Goal: Information Seeking & Learning: Learn about a topic

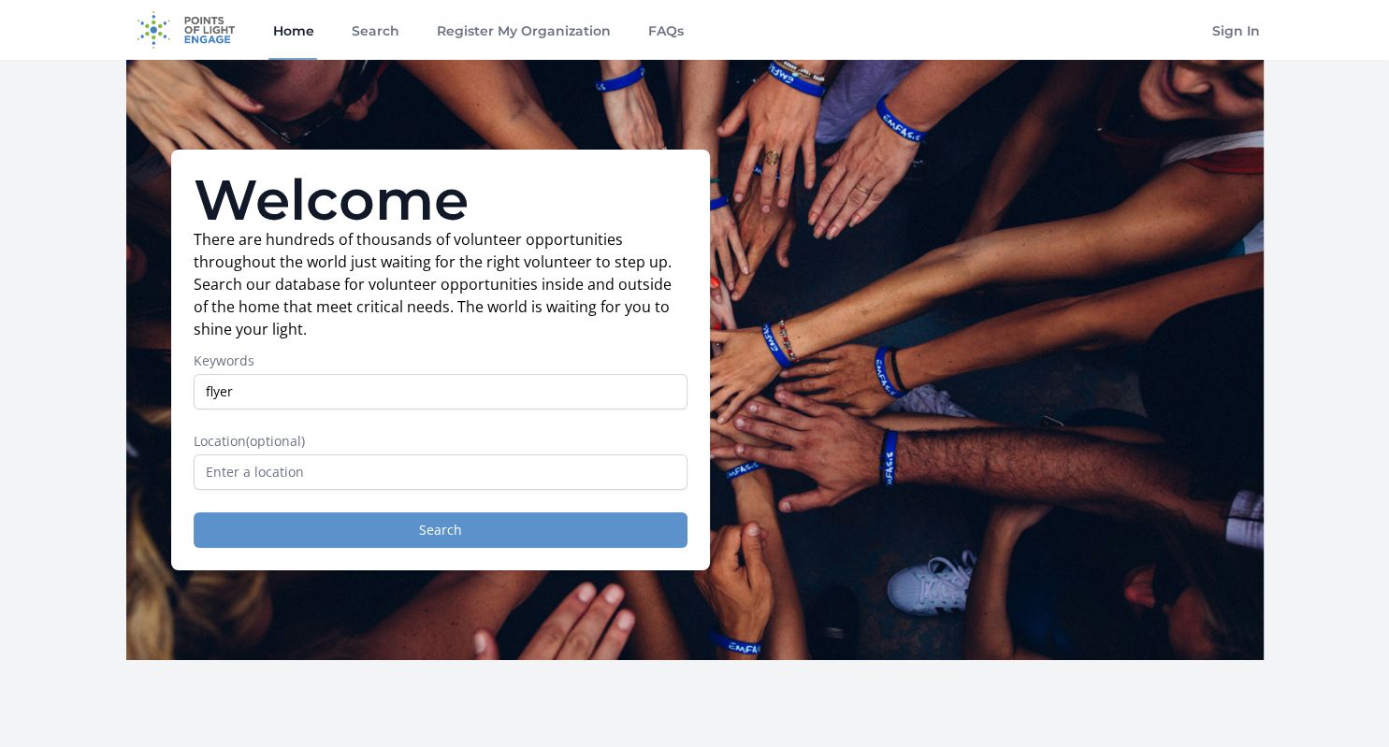
type input "flyer"
click at [436, 526] on button "Search" at bounding box center [441, 530] width 494 height 36
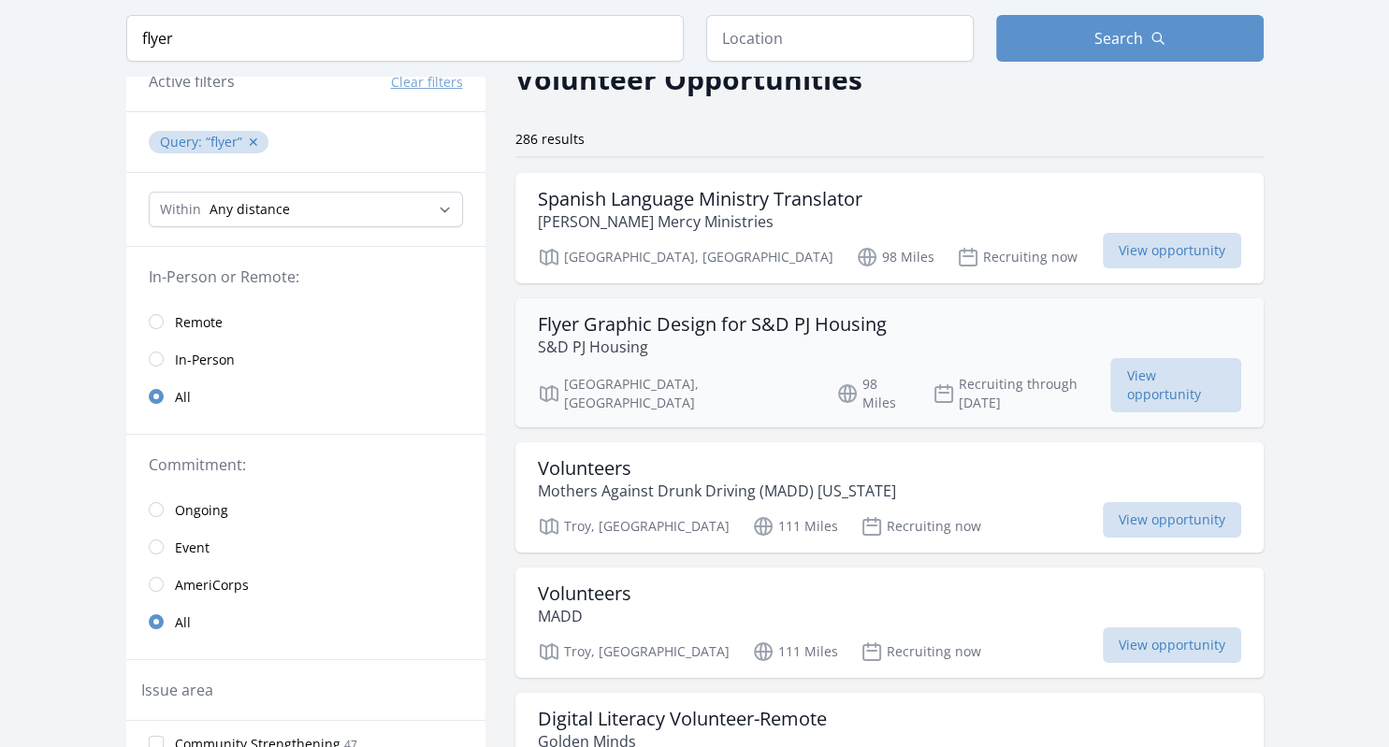
scroll to position [102, 0]
click at [875, 348] on p "S&D PJ Housing" at bounding box center [712, 346] width 349 height 22
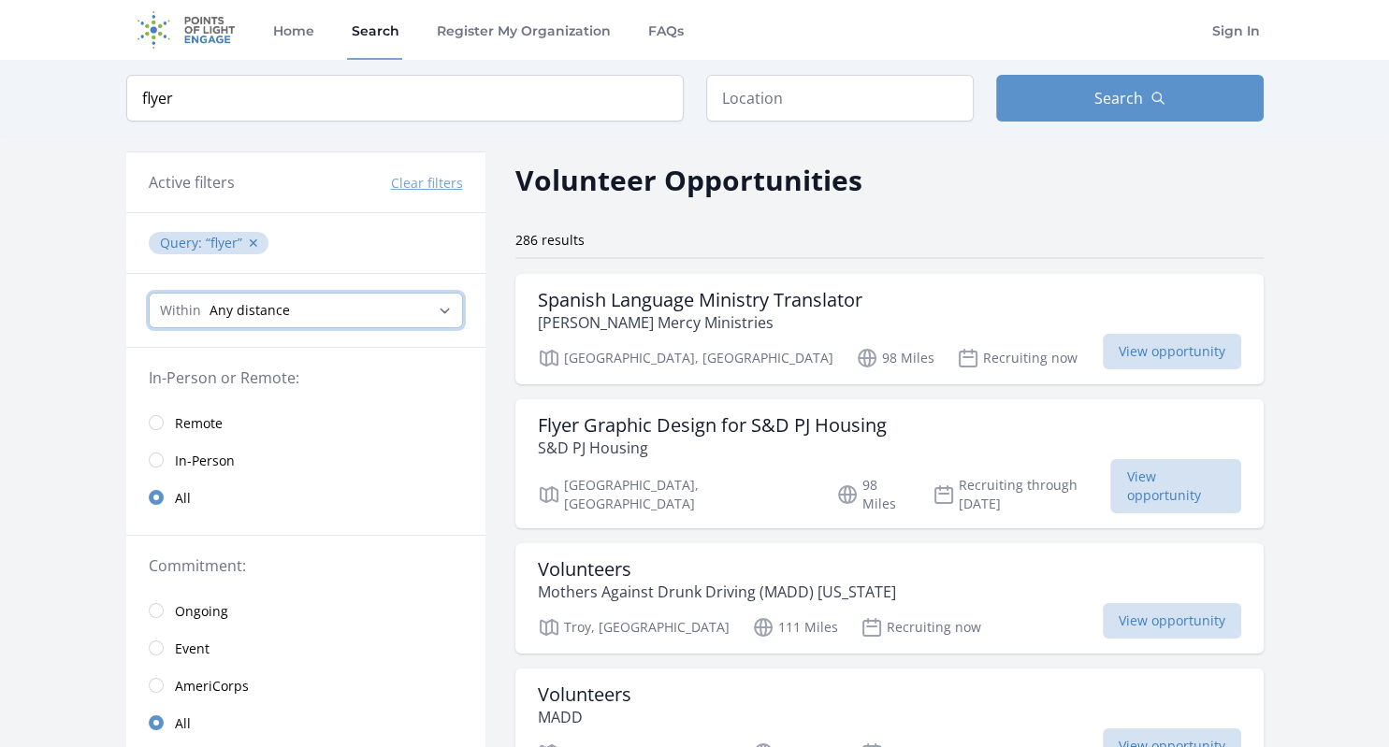
click at [149, 293] on select "Any distance , 5 Miles , 20 Miles , 50 Miles , 100 Miles" at bounding box center [306, 311] width 314 height 36
click at [159, 423] on input "radio" at bounding box center [156, 422] width 15 height 15
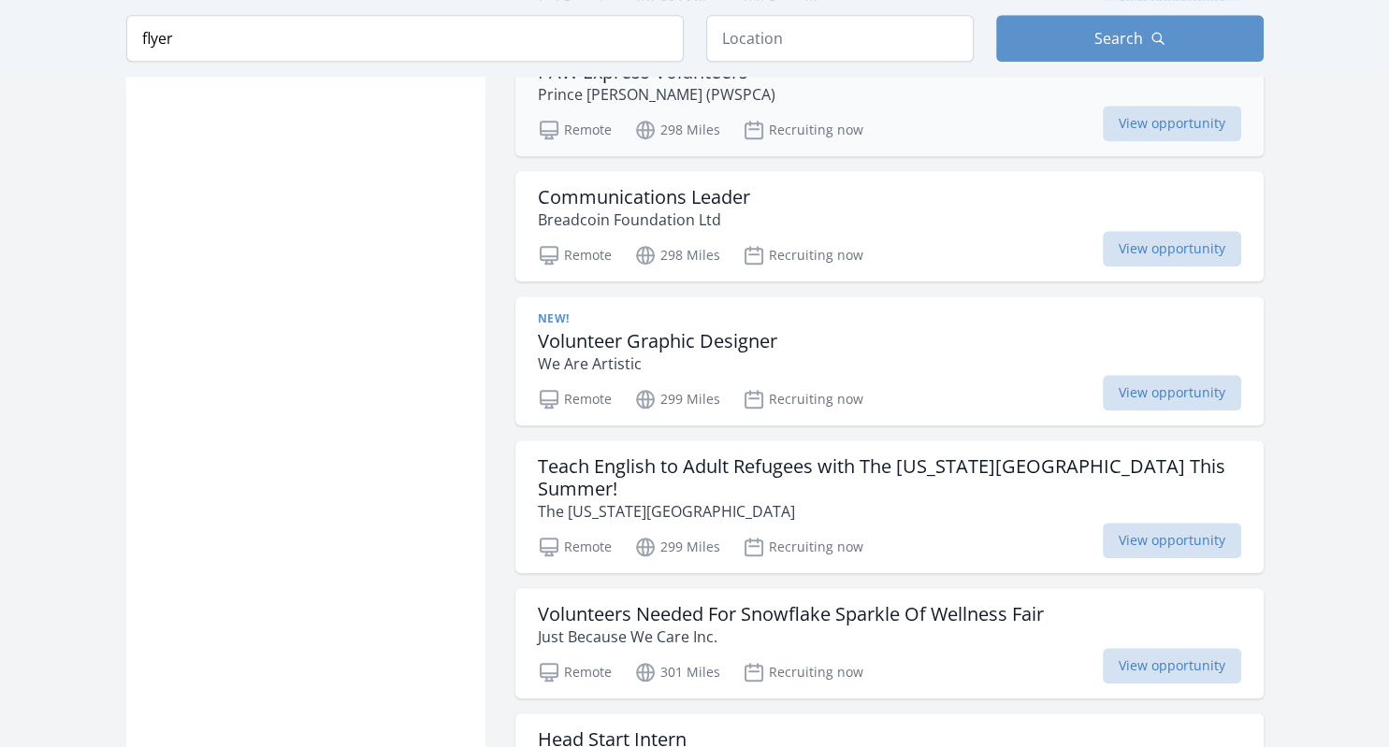
scroll to position [1750, 0]
click at [660, 336] on h3 "Volunteer Graphic Designer" at bounding box center [657, 341] width 239 height 22
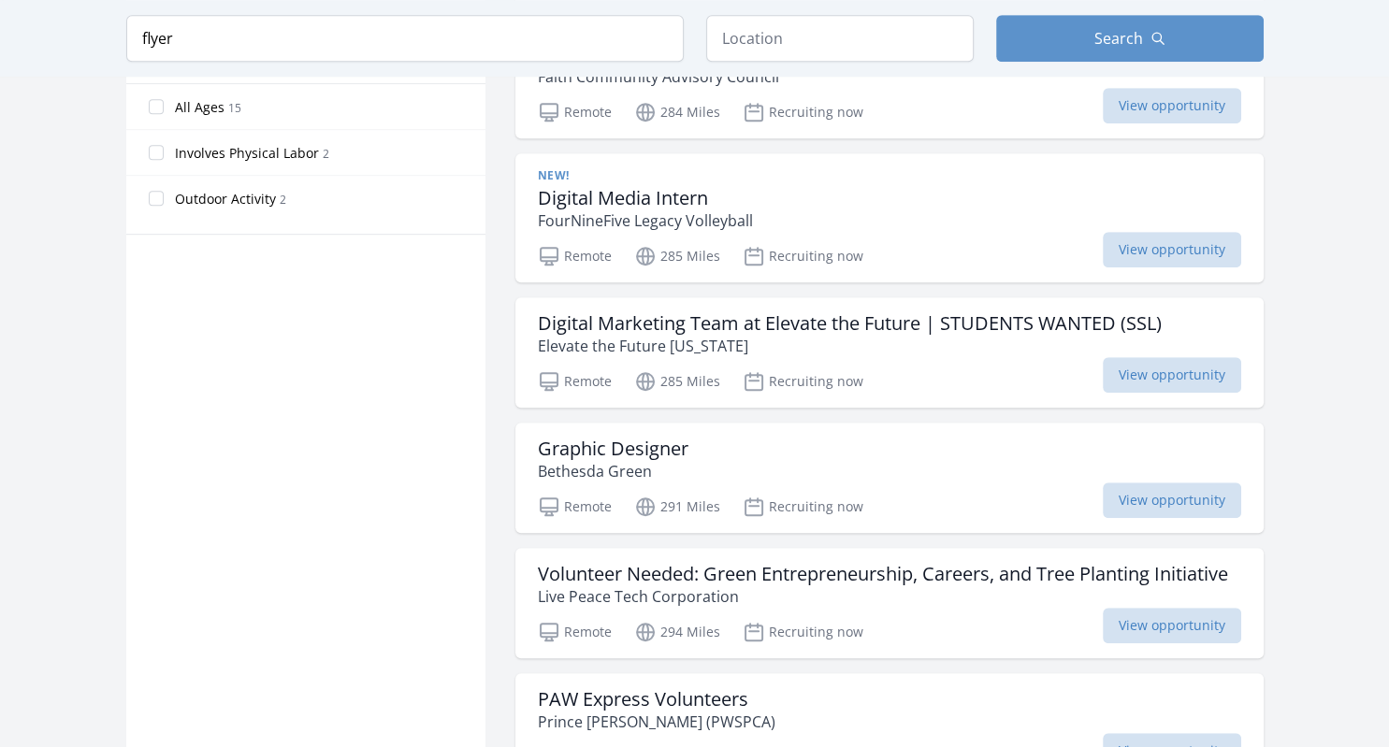
scroll to position [1133, 0]
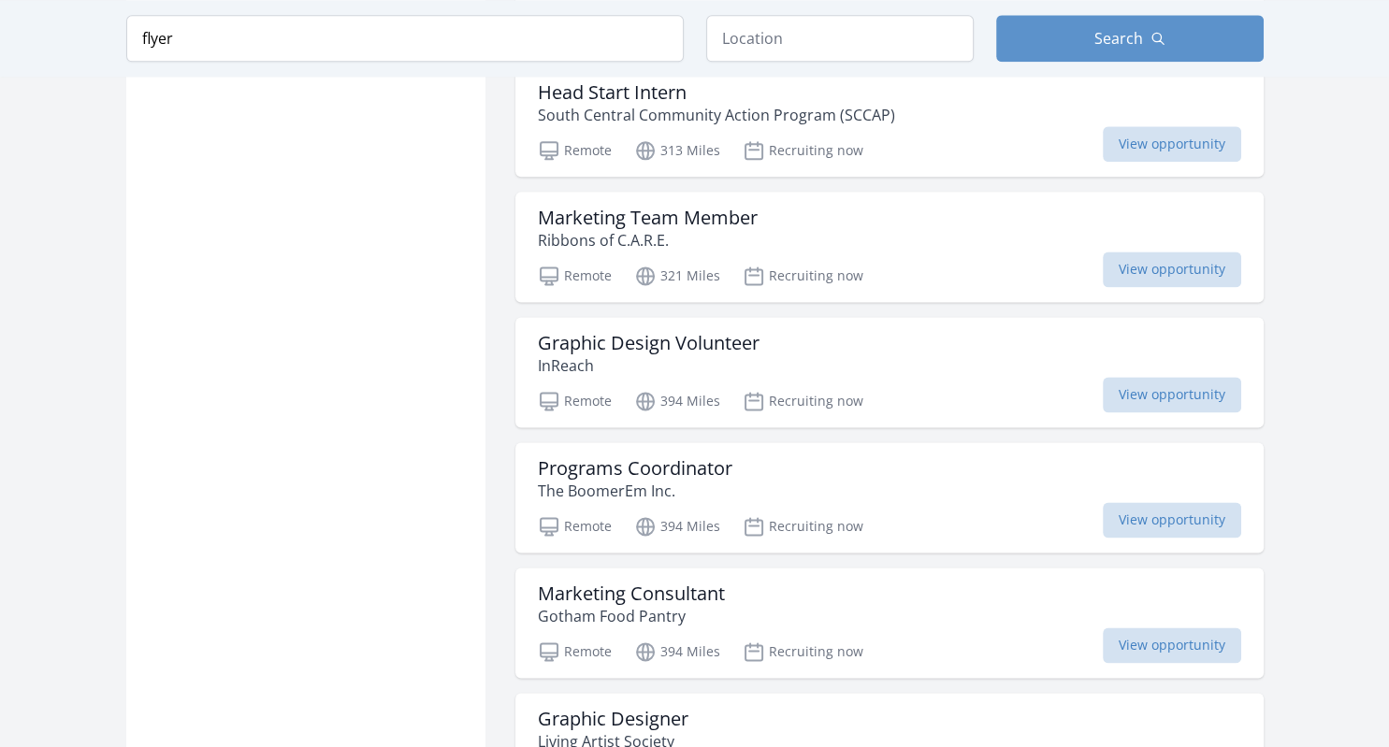
scroll to position [2397, 0]
click at [679, 216] on h3 "Marketing Team Member" at bounding box center [648, 218] width 220 height 22
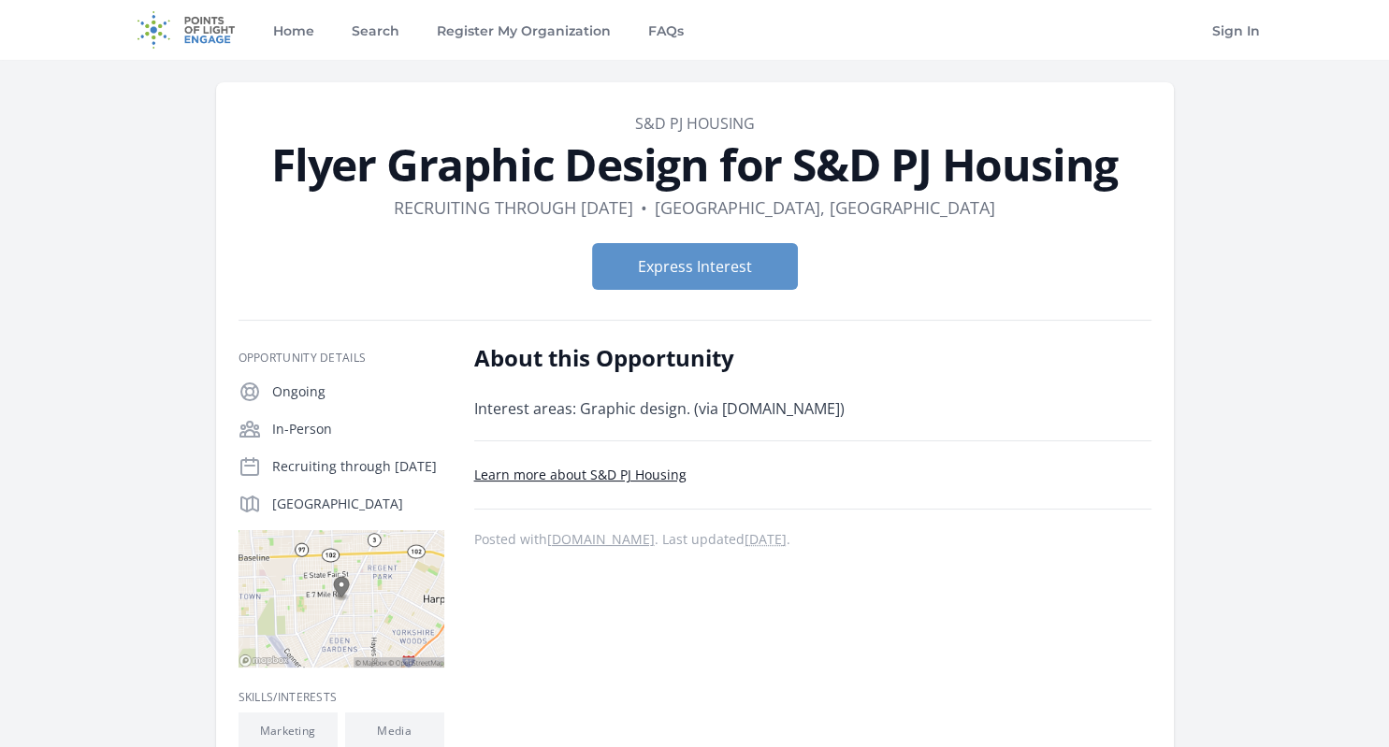
click at [626, 471] on link "Learn more about S&D PJ Housing" at bounding box center [580, 475] width 212 height 18
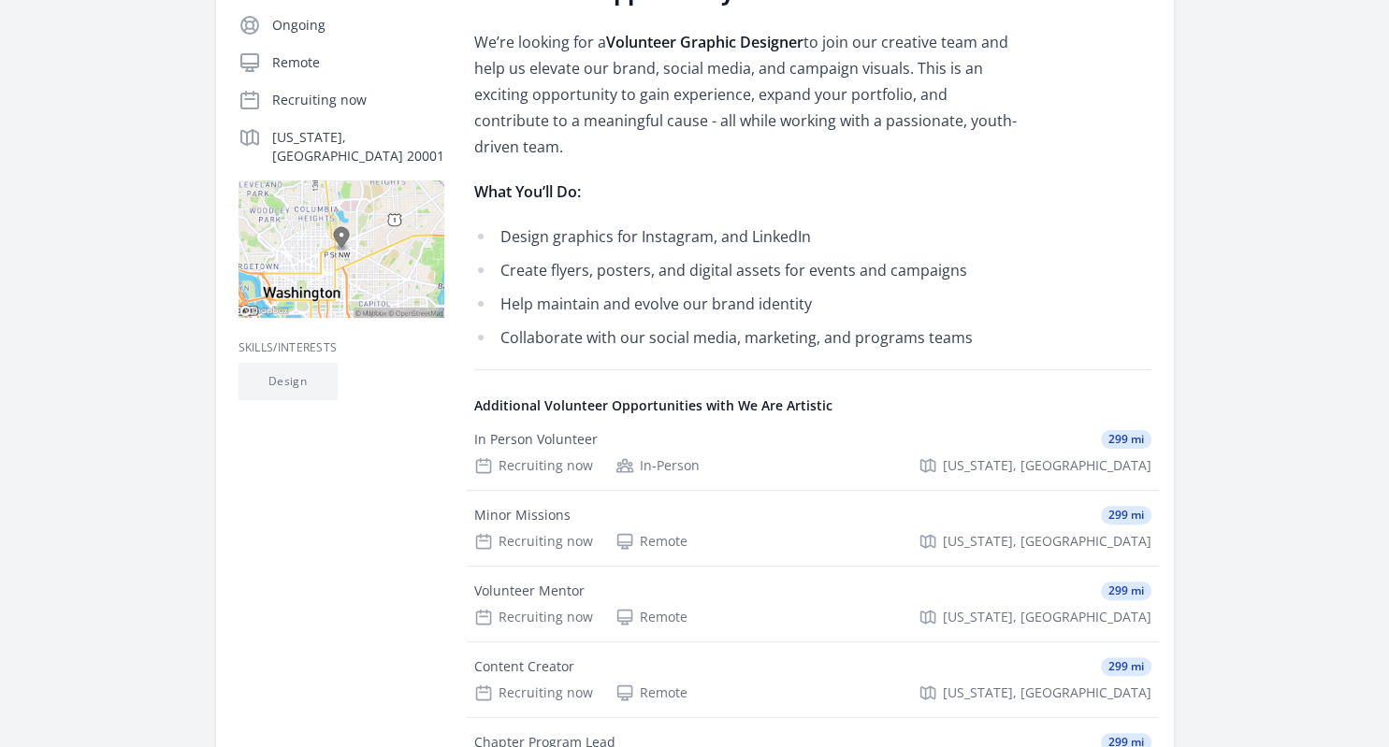
scroll to position [368, 0]
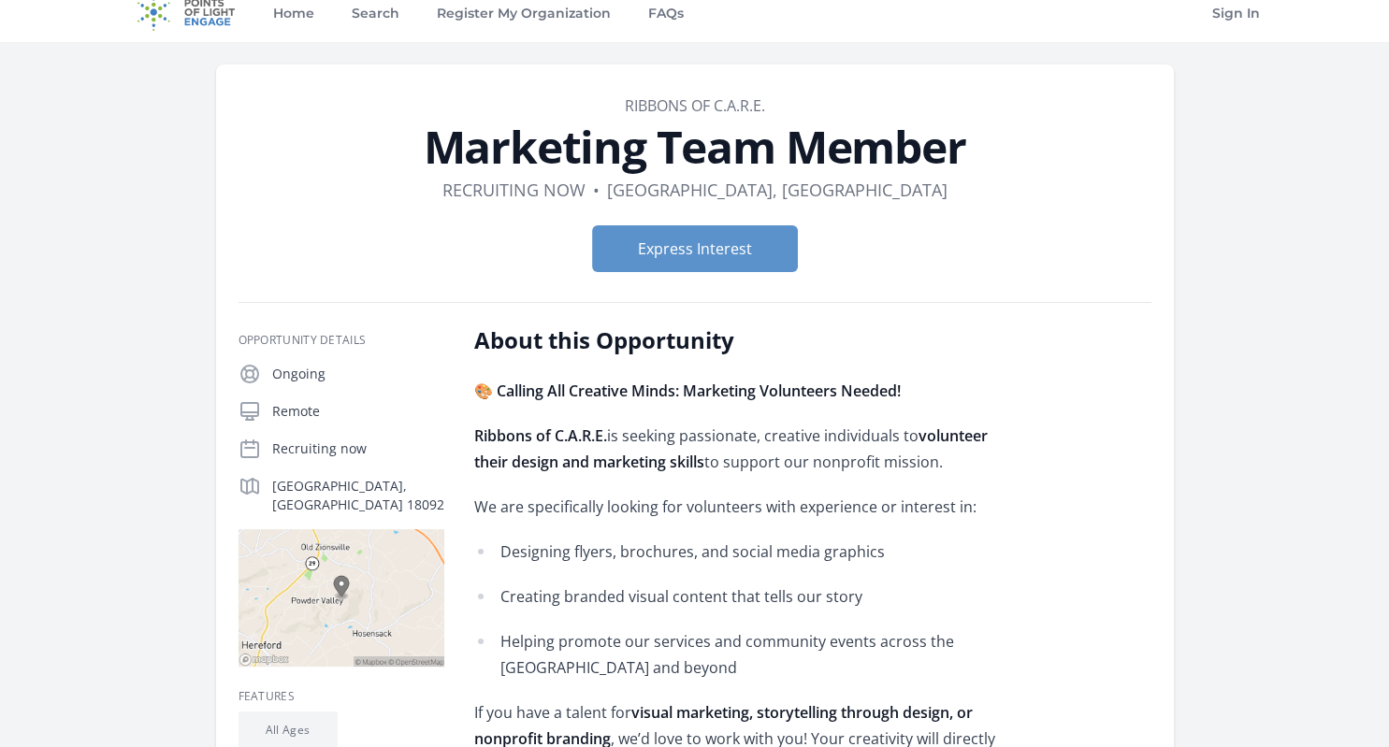
scroll to position [16, 0]
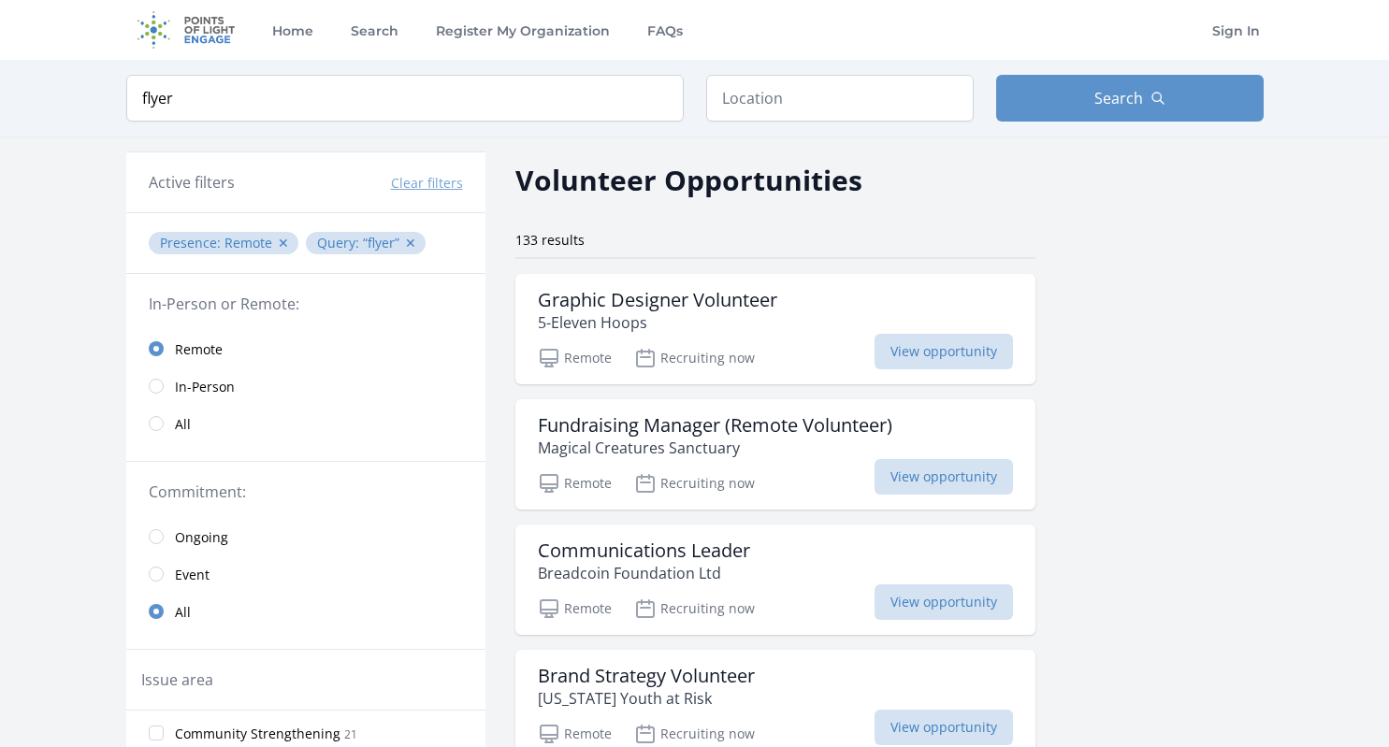
scroll to position [2398, 0]
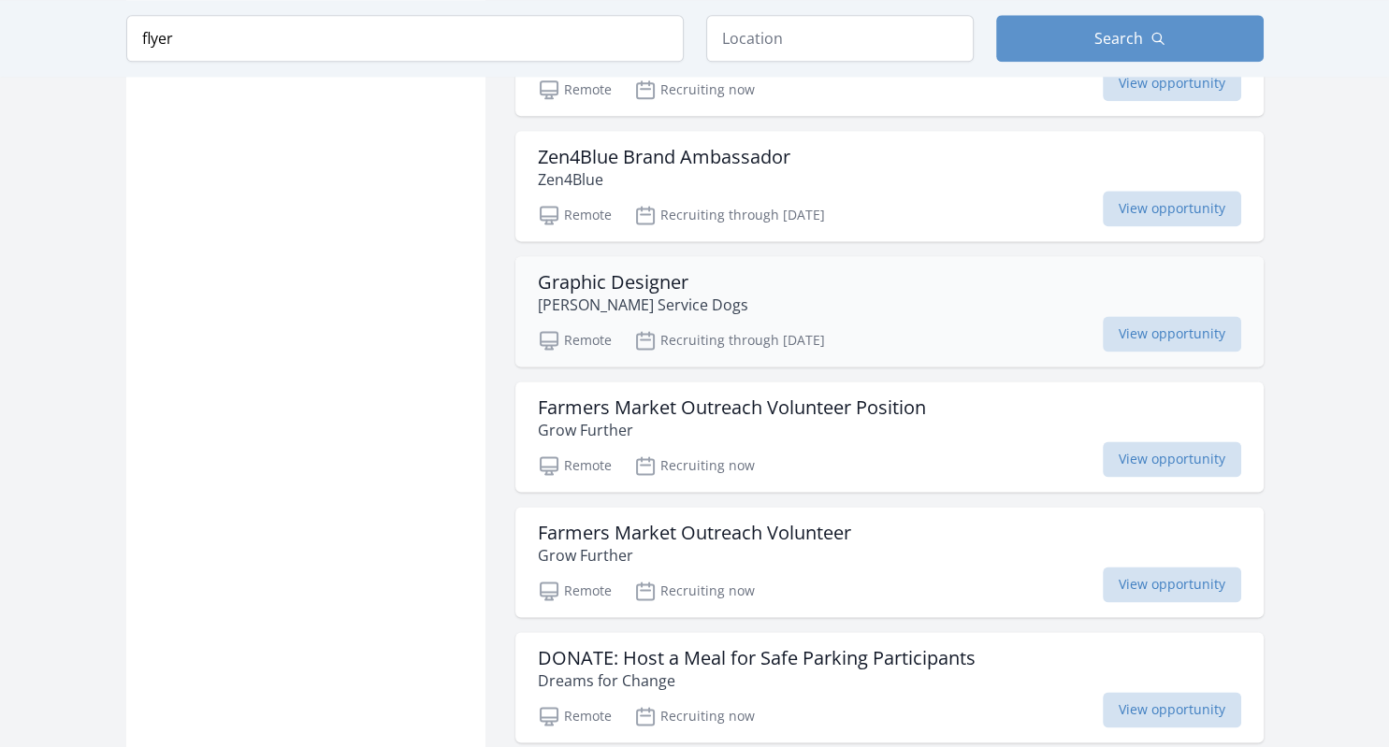
click at [769, 289] on div "Graphic Designer Putnam Service Dogs" at bounding box center [889, 293] width 703 height 45
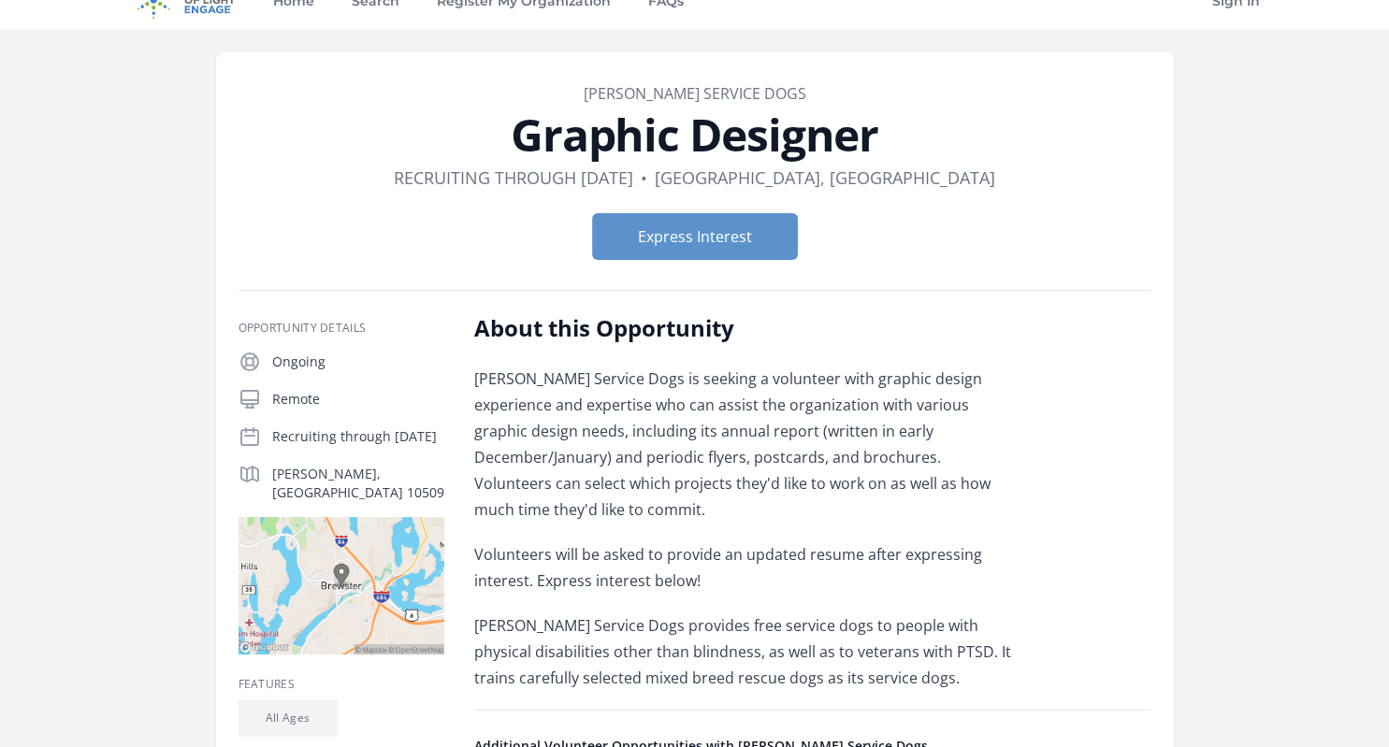
scroll to position [22, 0]
